Goal: Information Seeking & Learning: Learn about a topic

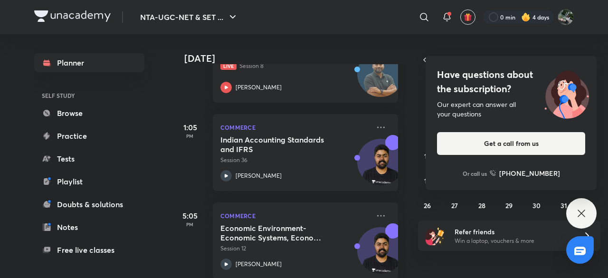
scroll to position [378, 0]
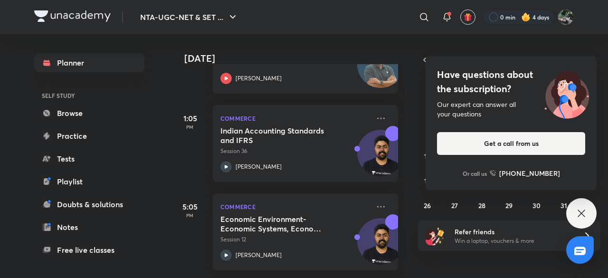
click at [576, 214] on icon at bounding box center [581, 213] width 11 height 11
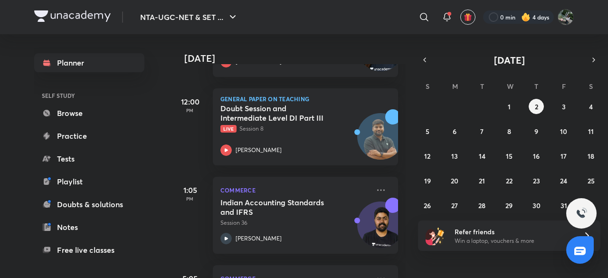
scroll to position [251, 0]
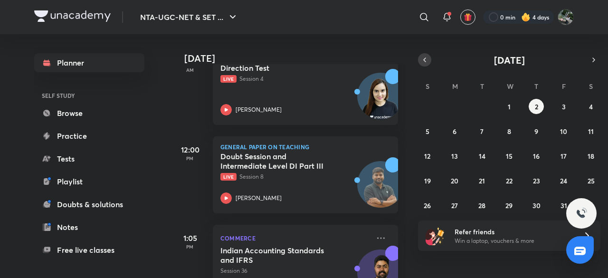
click at [422, 58] on icon "button" at bounding box center [425, 60] width 8 height 9
click at [594, 152] on abbr "20" at bounding box center [591, 155] width 8 height 9
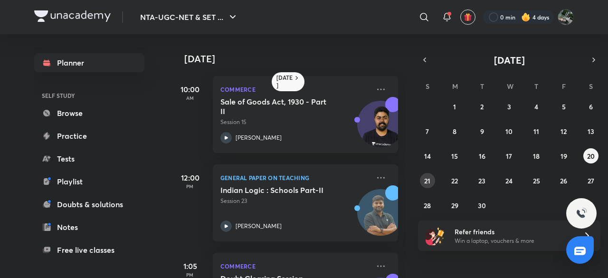
click at [430, 179] on button "21" at bounding box center [427, 180] width 15 height 15
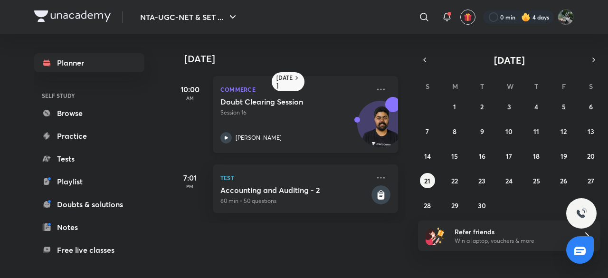
click at [306, 108] on div "Doubt Clearing Session Session 16" at bounding box center [294, 107] width 149 height 20
